Goal: Complete application form

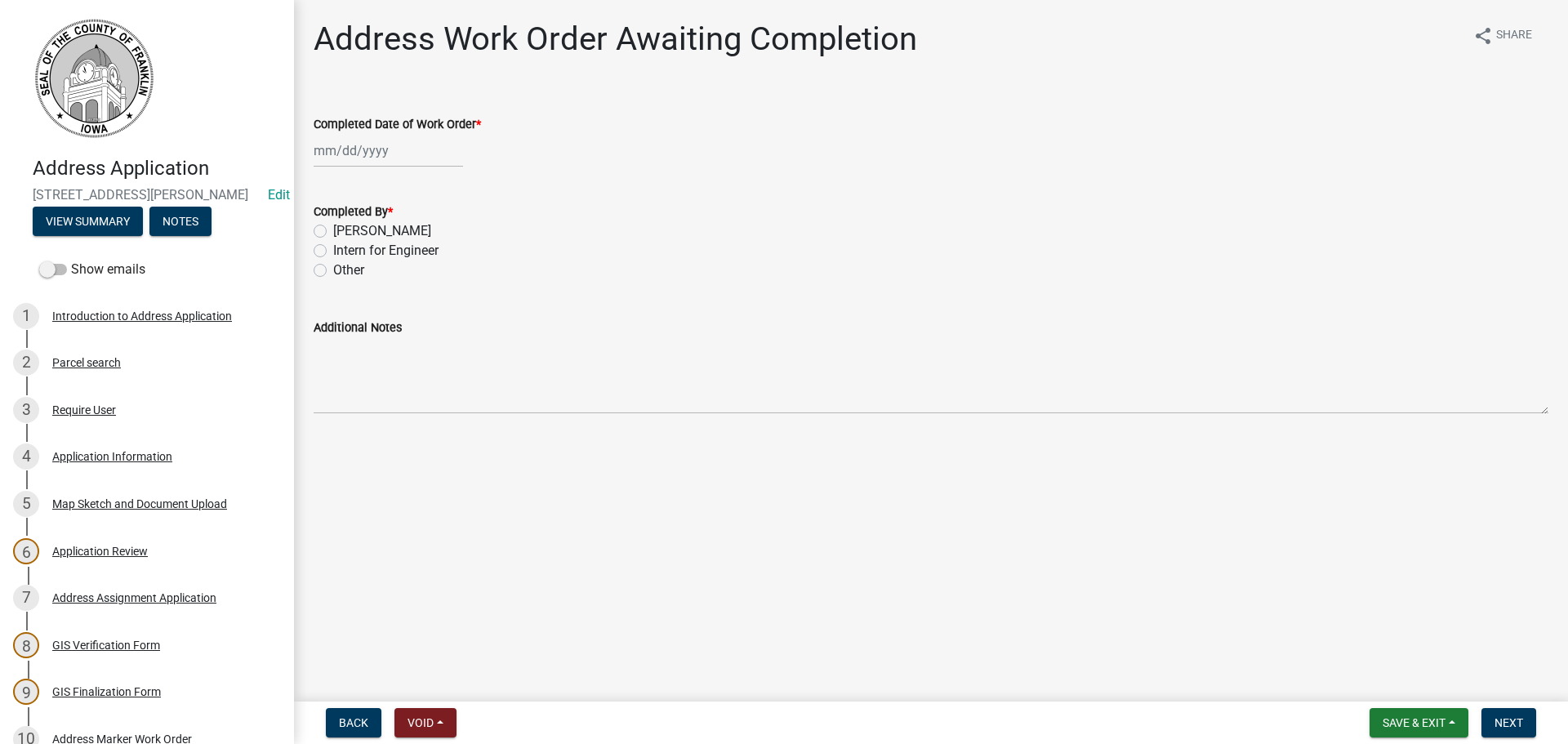
select select "10"
select select "2025"
click at [323, 149] on div "[PERSON_NAME] Feb Mar Apr [PERSON_NAME][DATE] Oct Nov [DATE] 1526 1527 1528 152…" at bounding box center [388, 150] width 149 height 34
click at [411, 267] on div "9" at bounding box center [408, 264] width 26 height 26
type input "[DATE]"
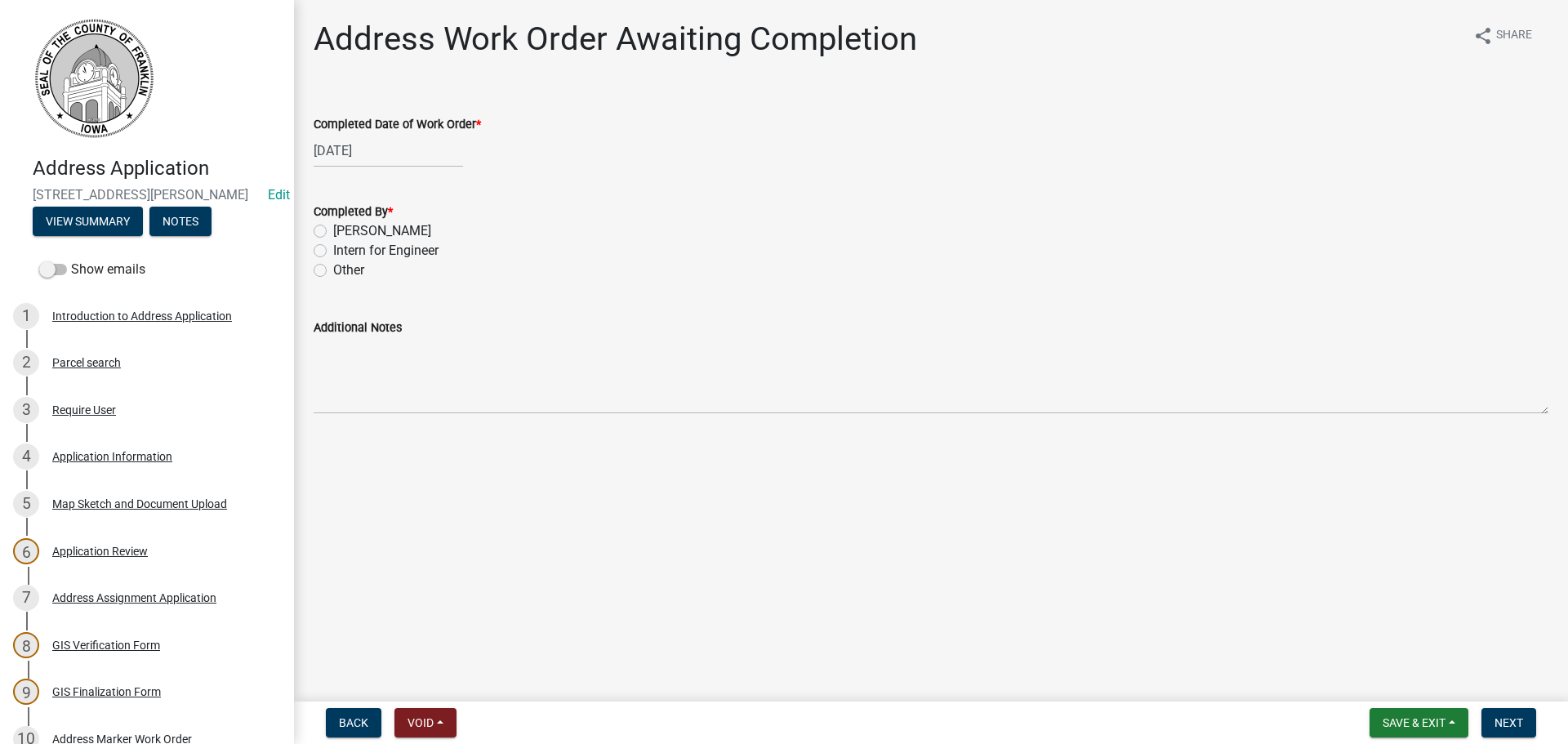
click at [323, 148] on div "[DATE]" at bounding box center [388, 150] width 149 height 34
select select "10"
select select "2025"
click at [356, 258] on div "7" at bounding box center [356, 264] width 26 height 26
type input "[DATE]"
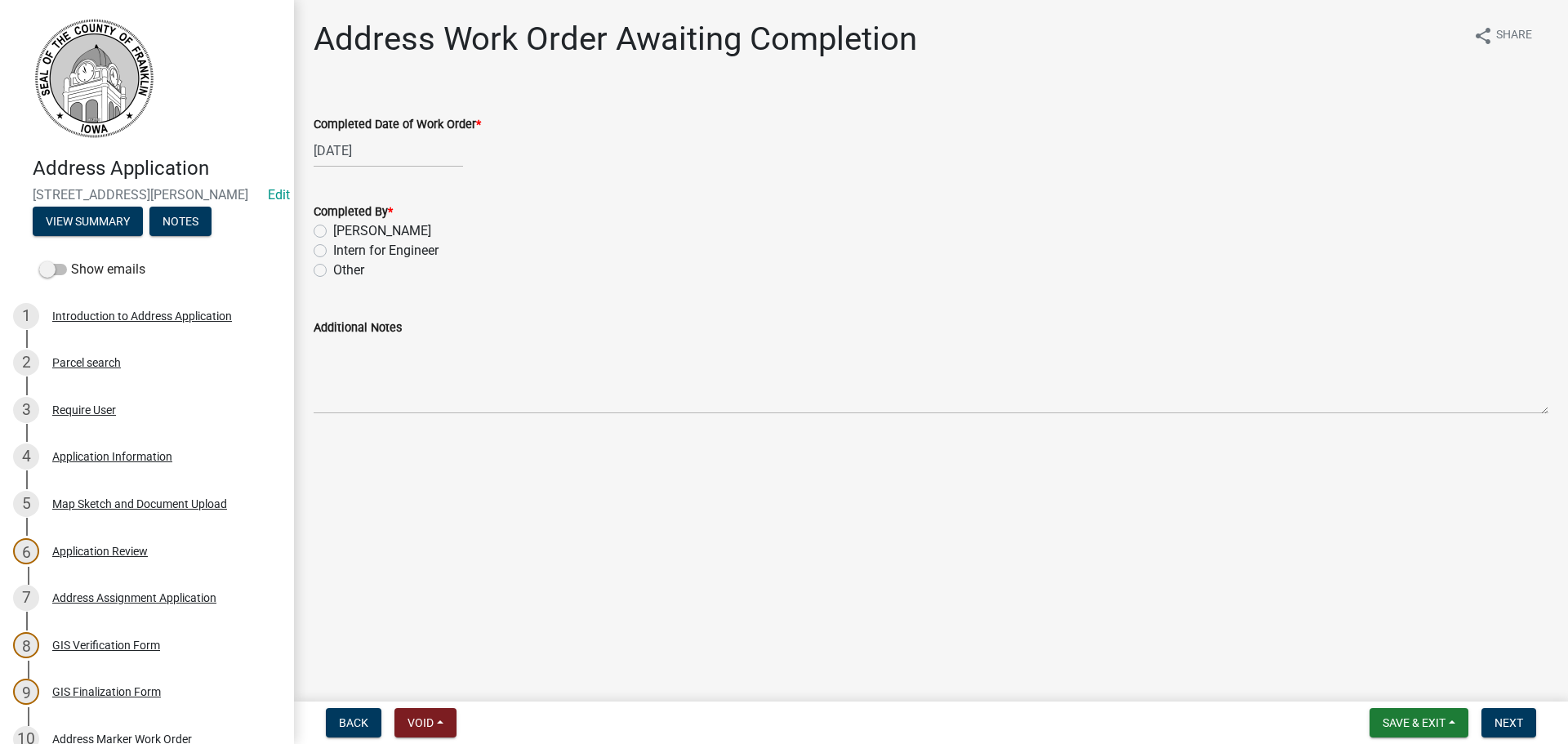
click at [333, 227] on label "[PERSON_NAME]" at bounding box center [382, 231] width 98 height 20
click at [333, 227] on input "[PERSON_NAME]" at bounding box center [339, 227] width 11 height 11
radio input "true"
click at [1515, 720] on span "Next" at bounding box center [1509, 723] width 29 height 13
